Goal: Task Accomplishment & Management: Manage account settings

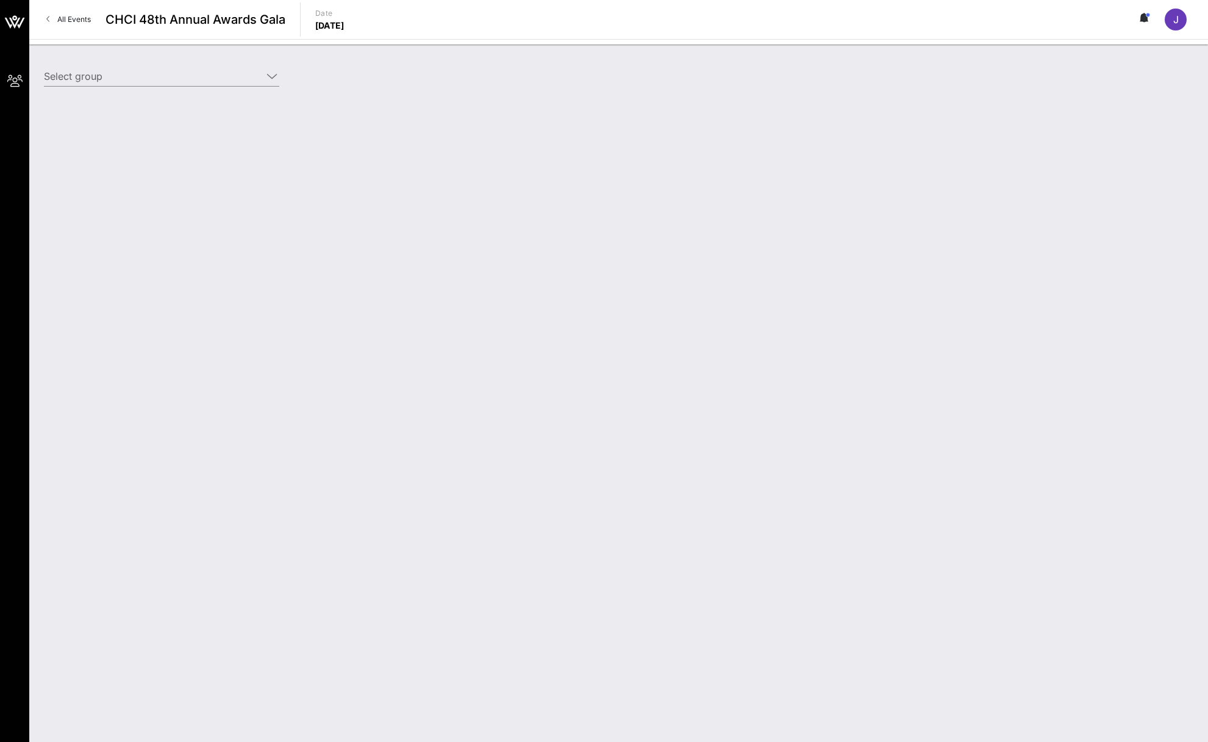
type input "Toyota (Toyota) [[PERSON_NAME], [PERSON_NAME][EMAIL_ADDRESS][PERSON_NAME][DOMAI…"
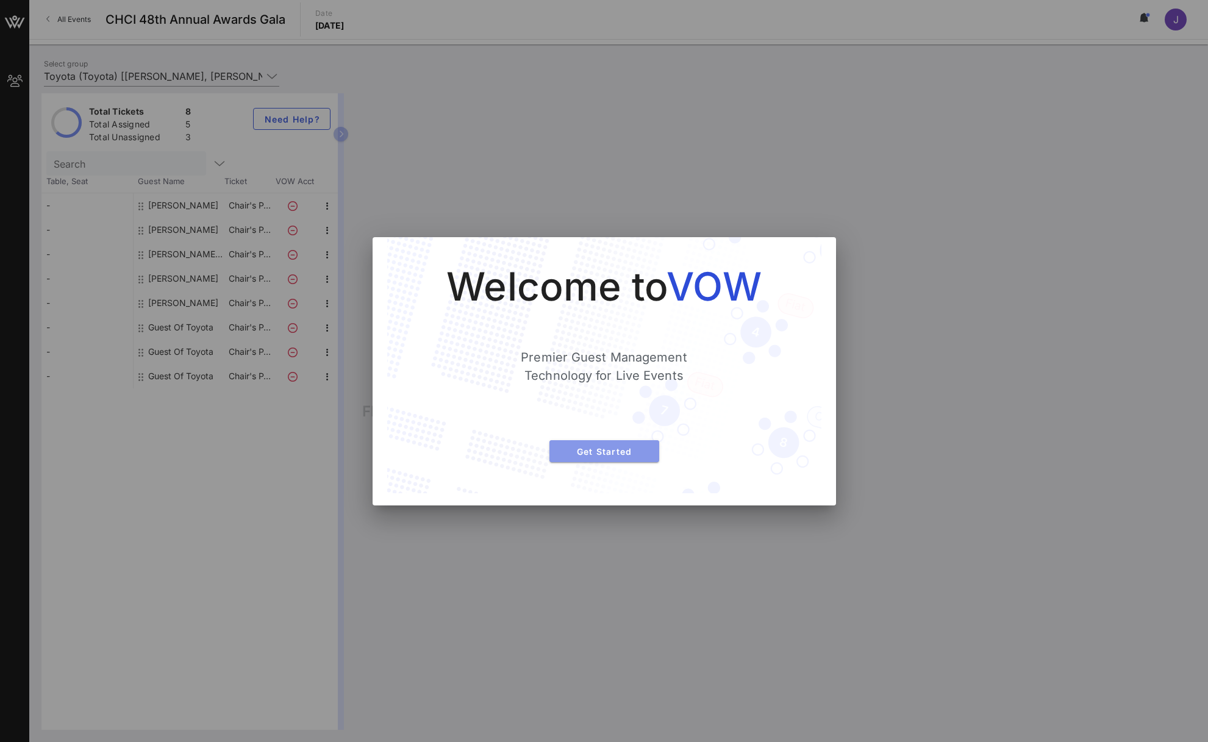
click at [618, 453] on span "Get Started" at bounding box center [604, 451] width 90 height 10
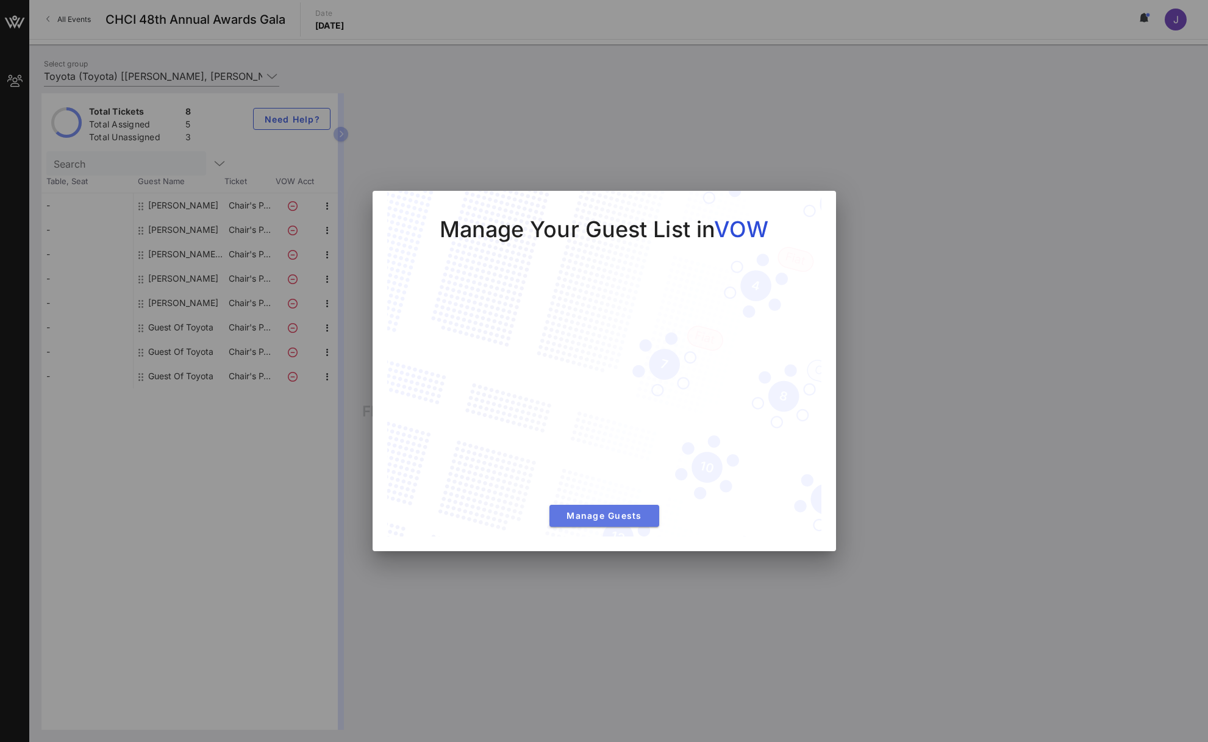
click at [603, 516] on span "Manage Guests" at bounding box center [604, 515] width 90 height 10
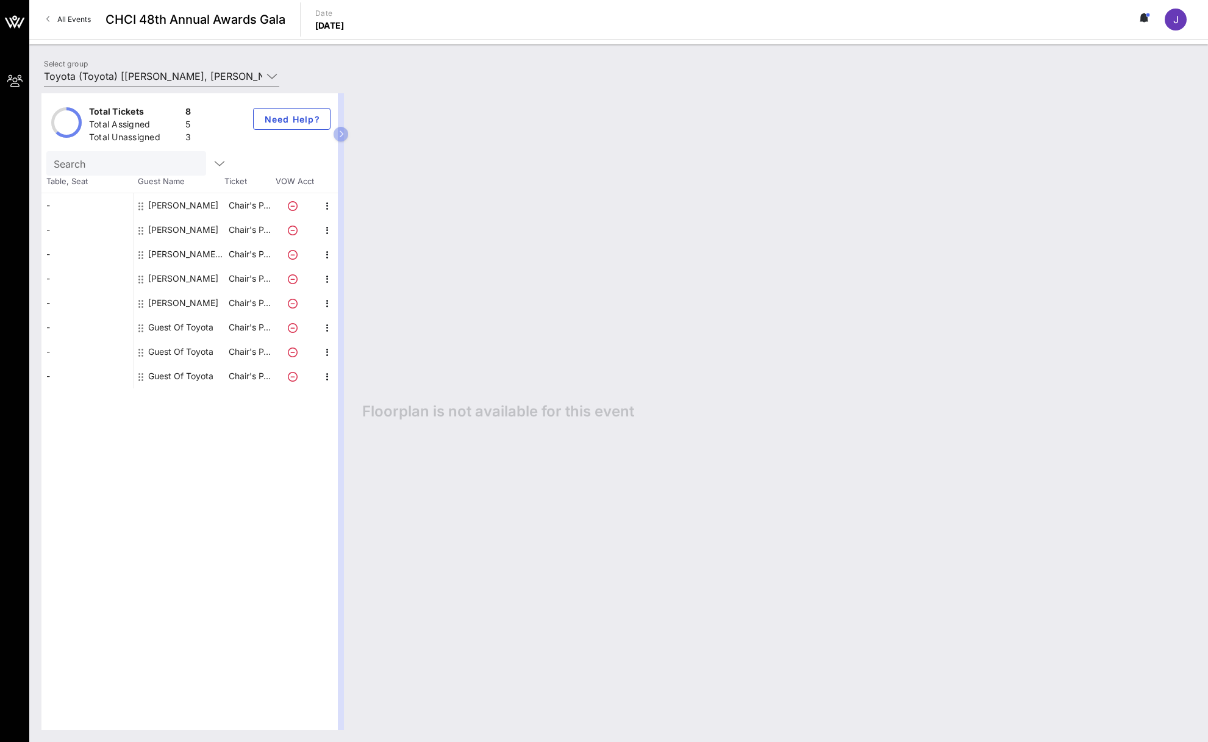
click at [198, 325] on div "Guest Of Toyota" at bounding box center [180, 327] width 65 height 24
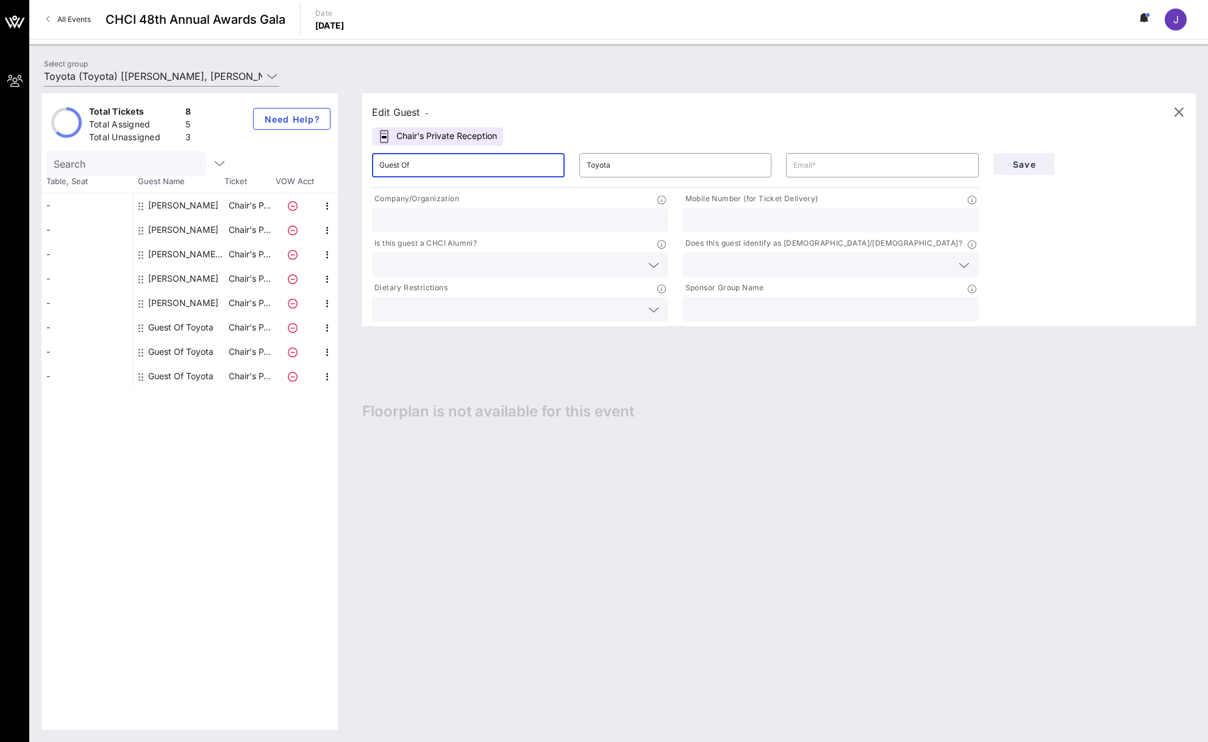
click at [468, 157] on input "Guest Of" at bounding box center [468, 165] width 178 height 20
paste input "Colleen Casey"
drag, startPoint x: 447, startPoint y: 160, endPoint x: 429, endPoint y: 164, distance: 18.7
click at [429, 164] on input "Colleen CaseyGuest Of" at bounding box center [468, 165] width 178 height 20
click at [424, 170] on input "Colleen Casey" at bounding box center [468, 165] width 178 height 20
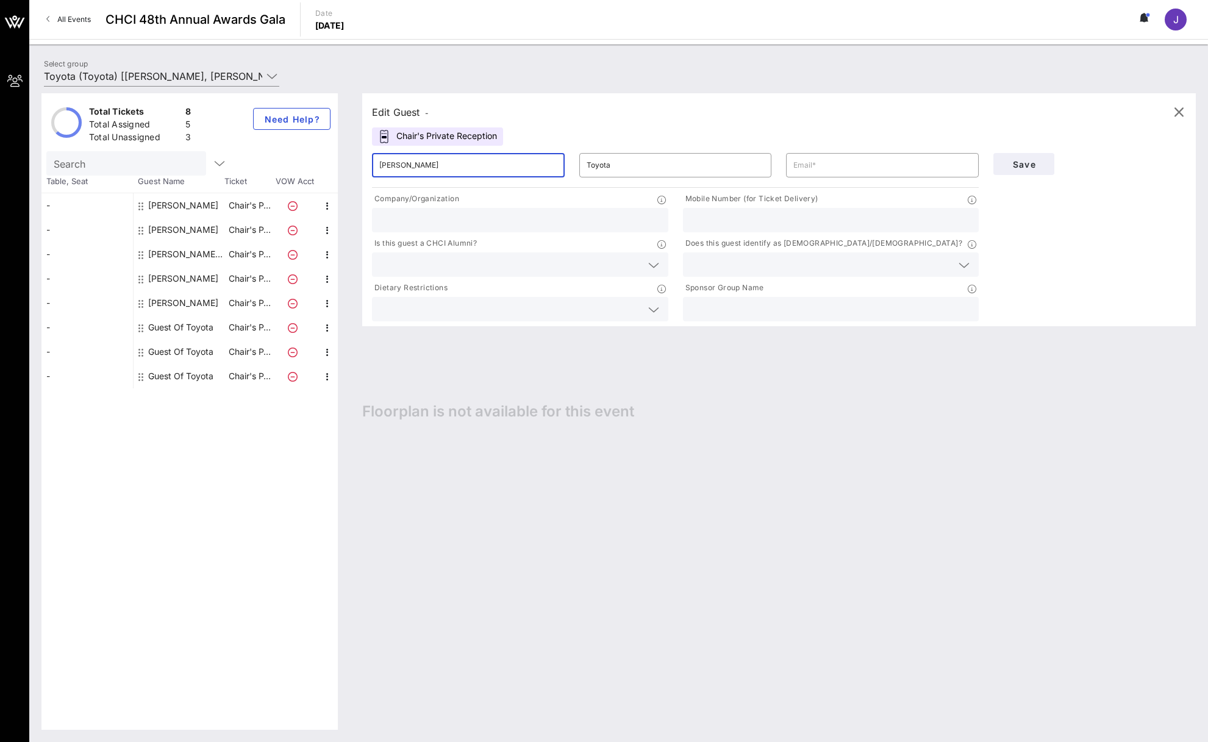
click at [424, 169] on input "Colleen Casey" at bounding box center [468, 165] width 178 height 20
click at [412, 163] on input "Colleen Casey" at bounding box center [468, 165] width 178 height 20
type input "Colleen"
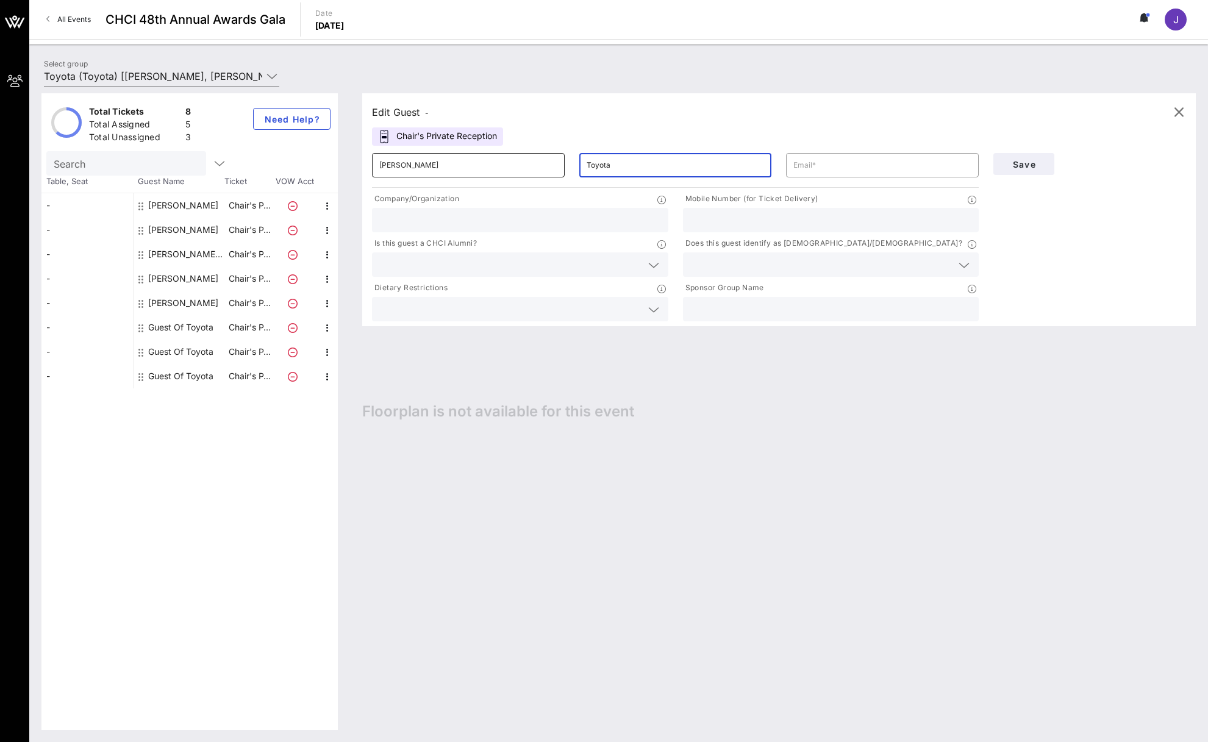
drag, startPoint x: 671, startPoint y: 172, endPoint x: 548, endPoint y: 166, distance: 123.3
click at [548, 165] on div "​ Colleen ​ Toyota ​" at bounding box center [675, 165] width 621 height 39
paste input "Casey"
type input "Casey"
click at [854, 171] on input "text" at bounding box center [882, 165] width 178 height 20
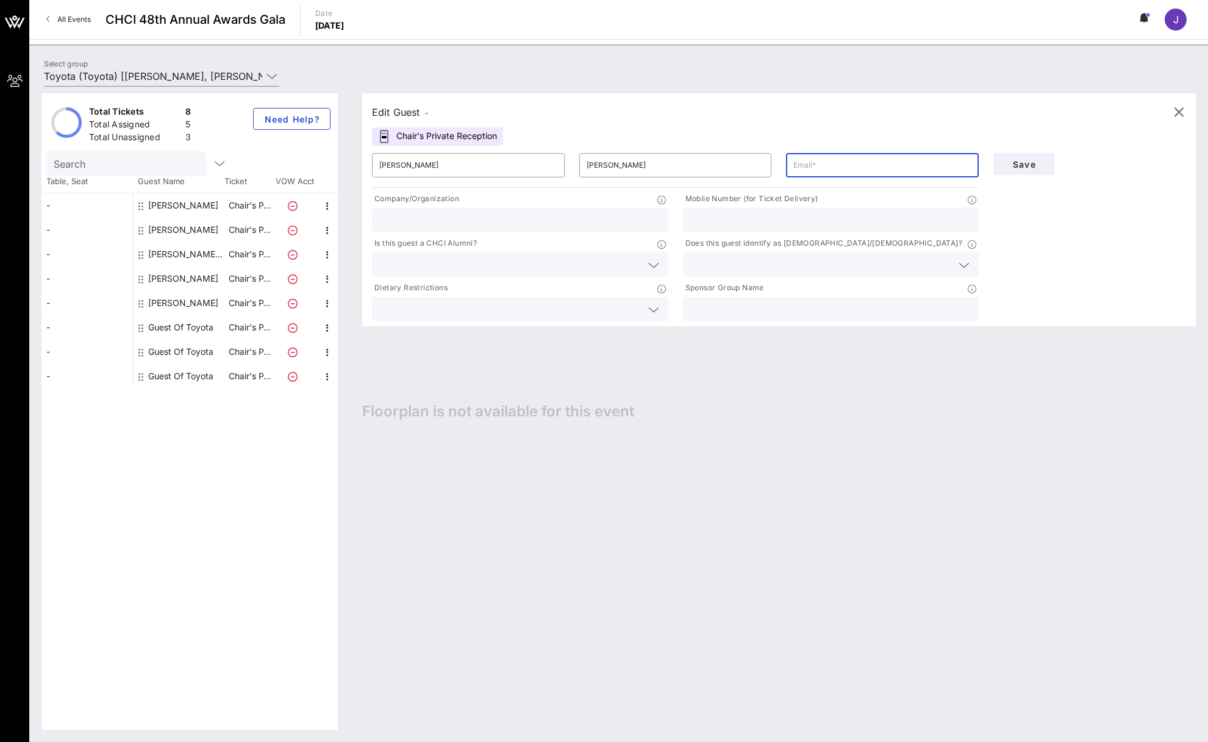
paste input "colleen.casey@toyota.com"
type input "colleen.casey@toyota.com"
click at [423, 212] on input "text" at bounding box center [520, 220] width 282 height 16
type input "Toyota"
click at [737, 218] on input "text" at bounding box center [831, 220] width 282 height 16
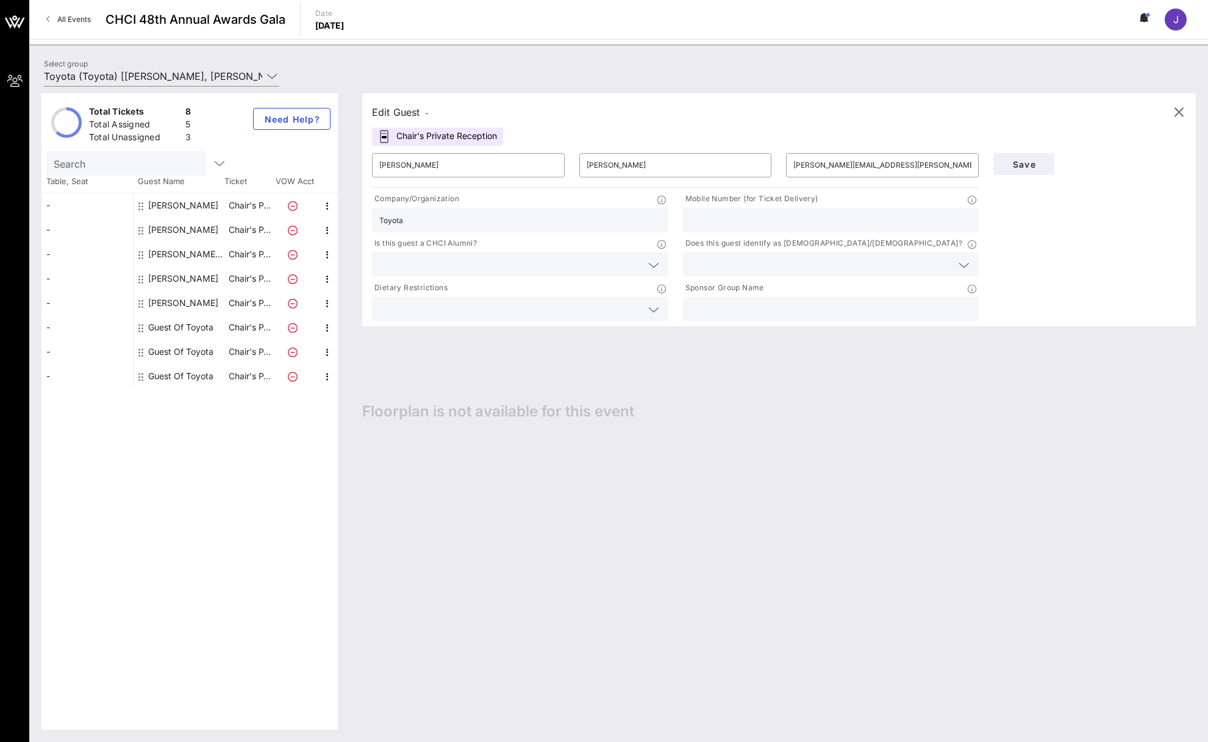
paste input "310-357-7602"
click at [722, 223] on input "310-357-7602" at bounding box center [831, 220] width 282 height 16
click at [707, 219] on input "310-3577602" at bounding box center [831, 220] width 282 height 16
type input "3103577602"
click at [433, 246] on p "Is this guest a CHCI Alumni?" at bounding box center [424, 243] width 105 height 13
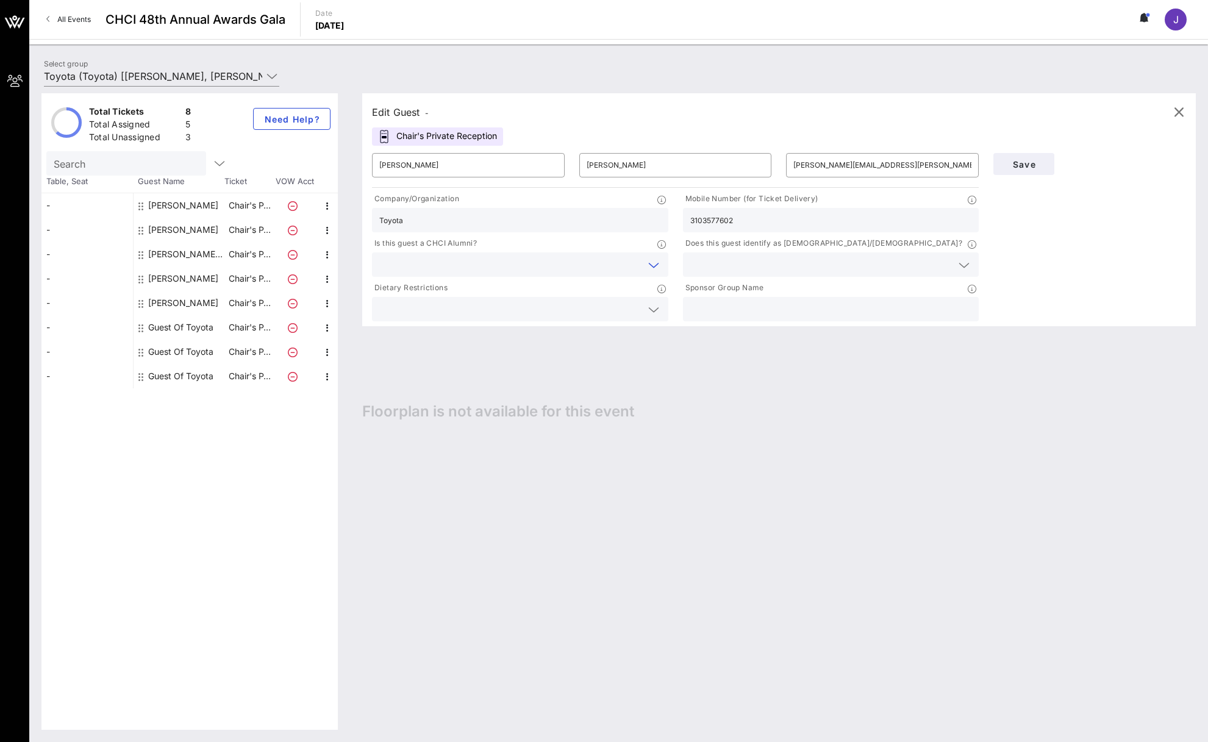
click at [428, 265] on input "text" at bounding box center [510, 265] width 262 height 16
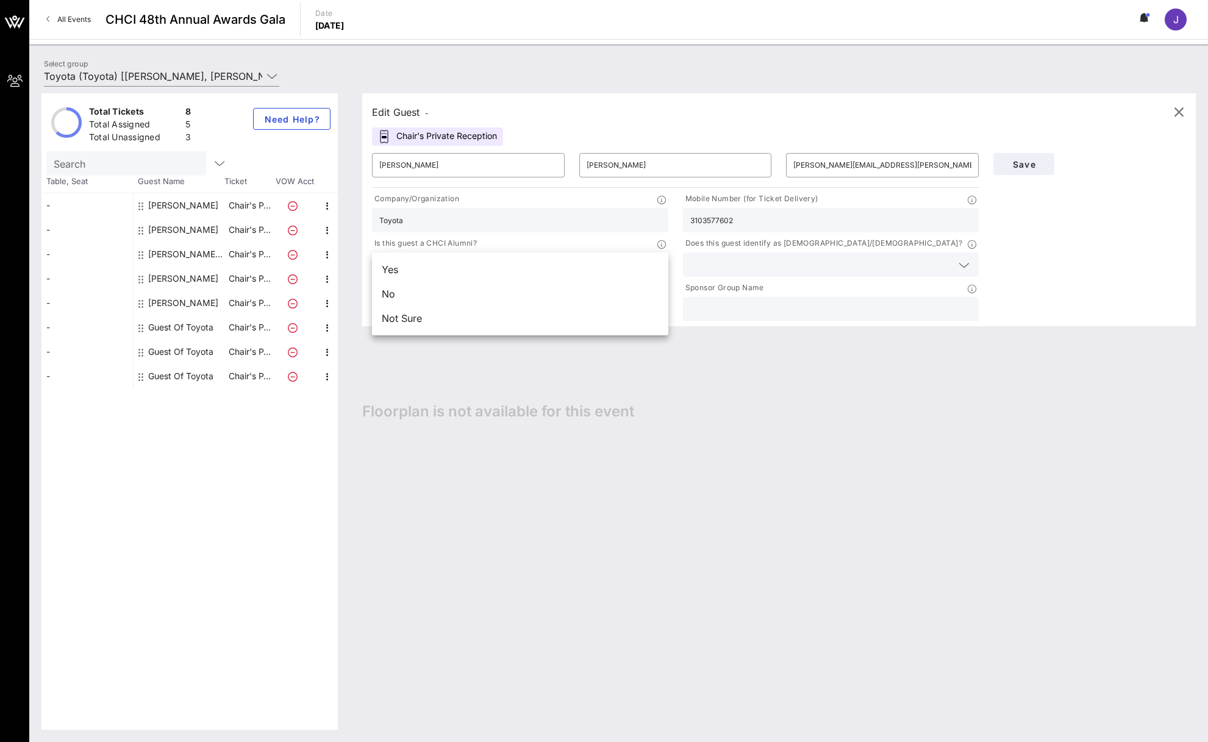
click at [405, 293] on div "No" at bounding box center [520, 294] width 296 height 24
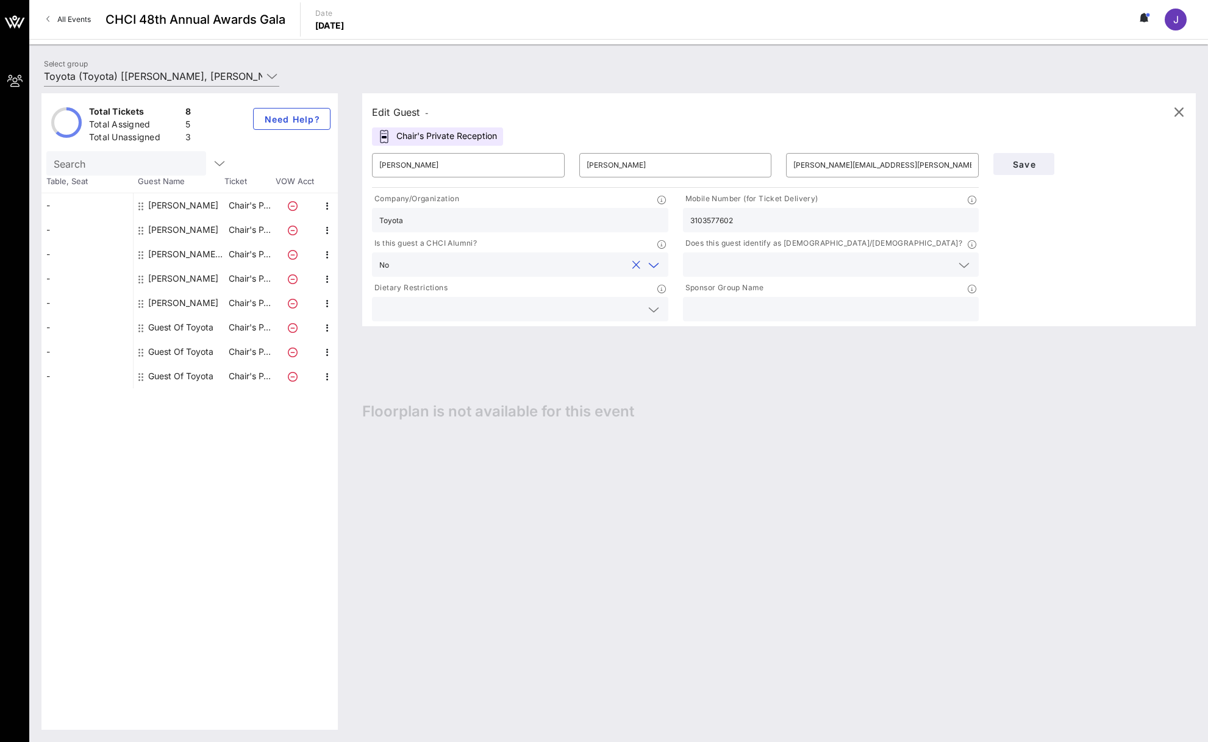
click at [555, 297] on div at bounding box center [520, 309] width 282 height 24
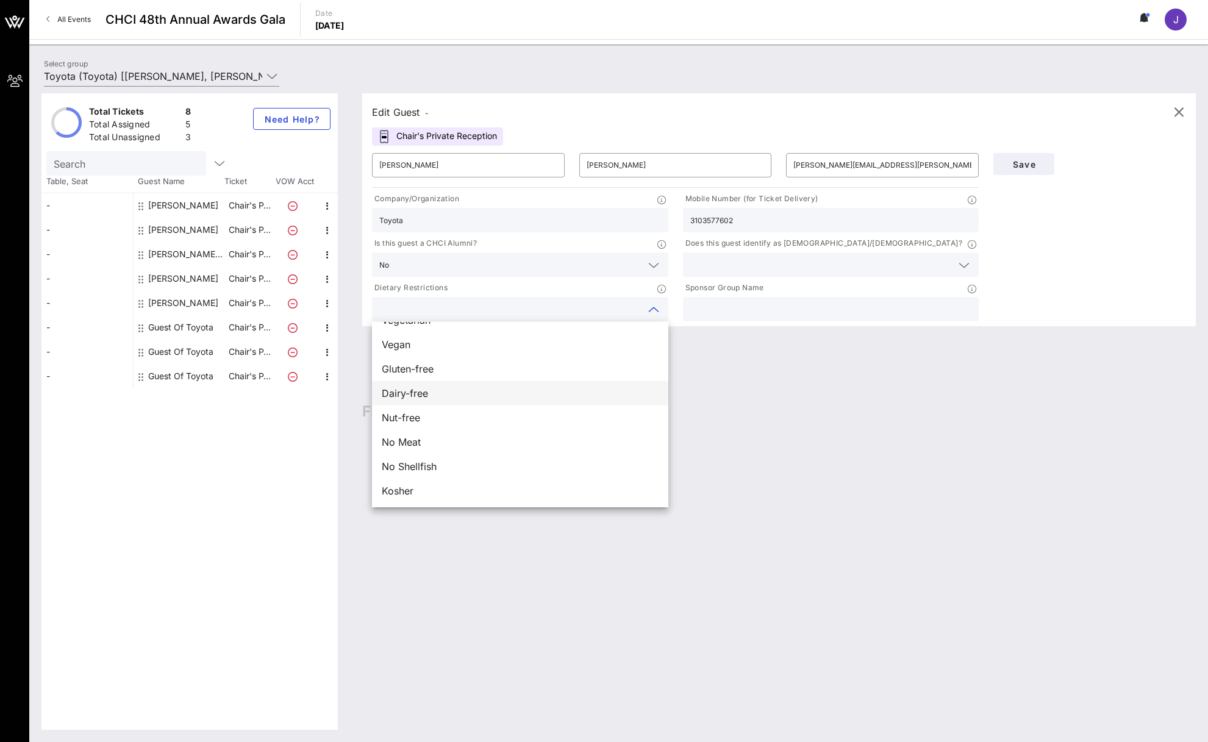
scroll to position [20, 0]
click at [790, 297] on div at bounding box center [831, 309] width 282 height 24
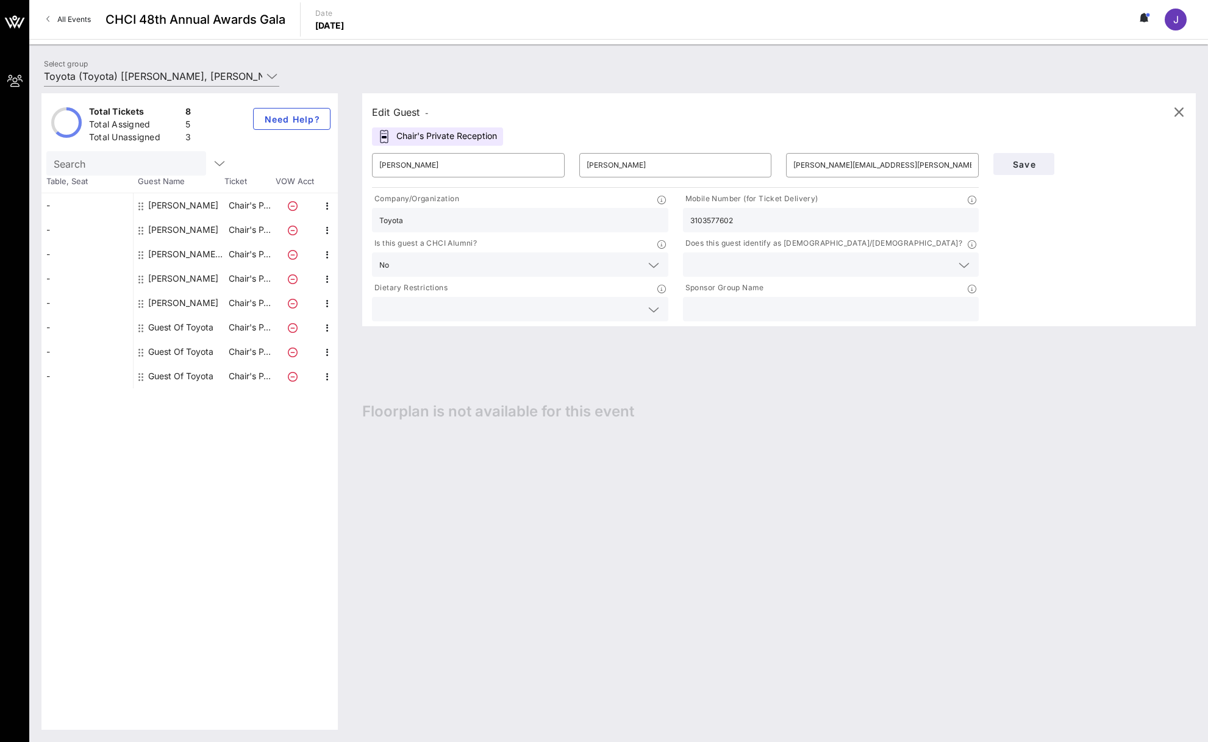
click at [800, 254] on div at bounding box center [831, 264] width 282 height 24
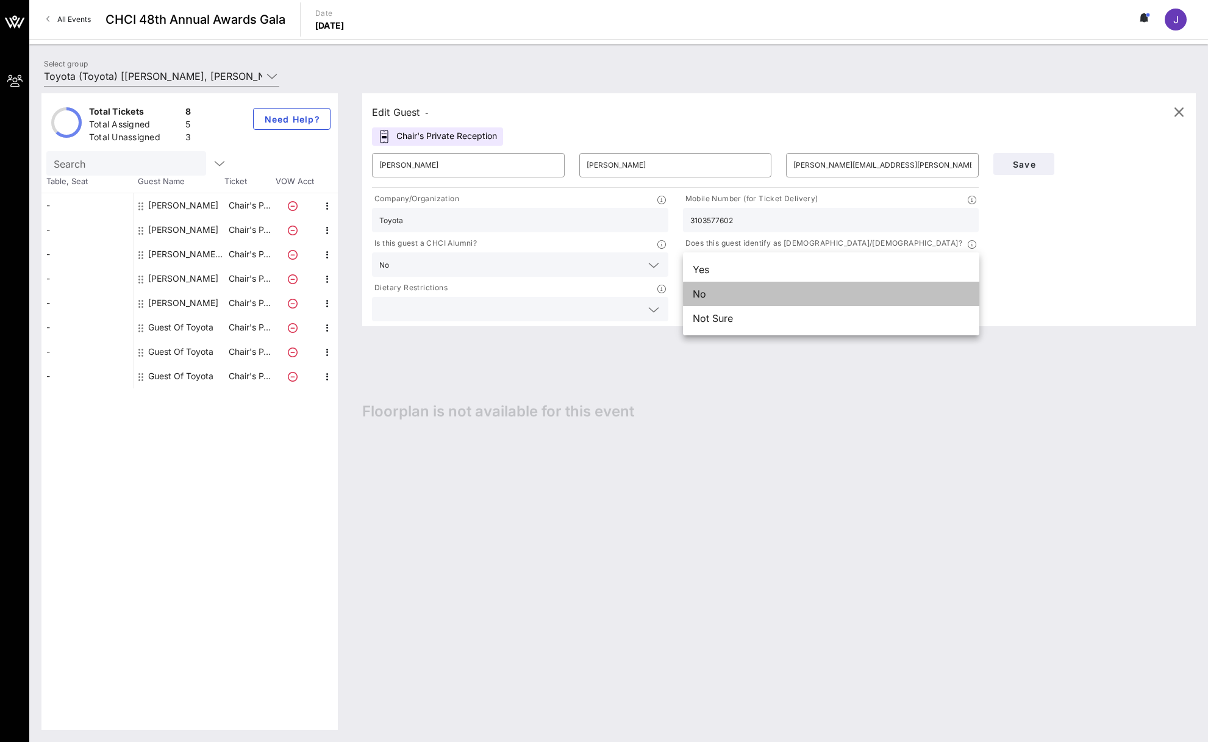
click at [708, 300] on div "No" at bounding box center [831, 294] width 296 height 24
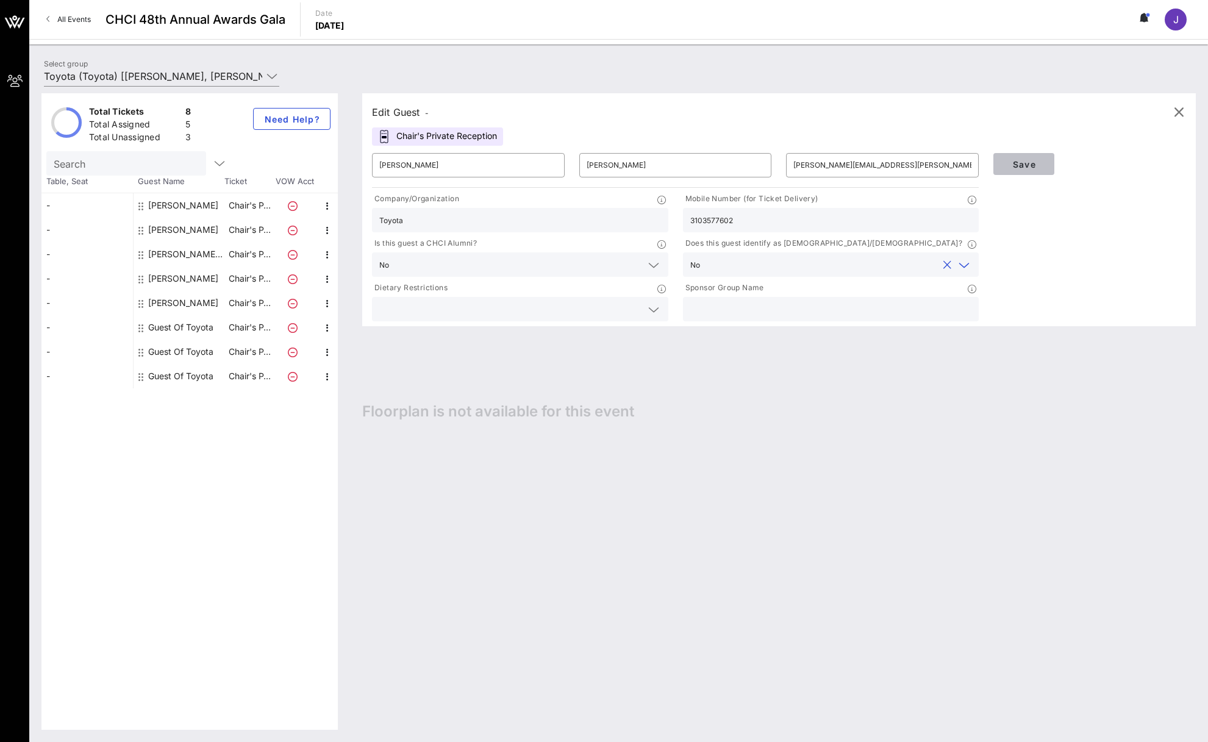
click at [1022, 162] on span "Save" at bounding box center [1023, 164] width 41 height 10
